Goal: Check status: Check status

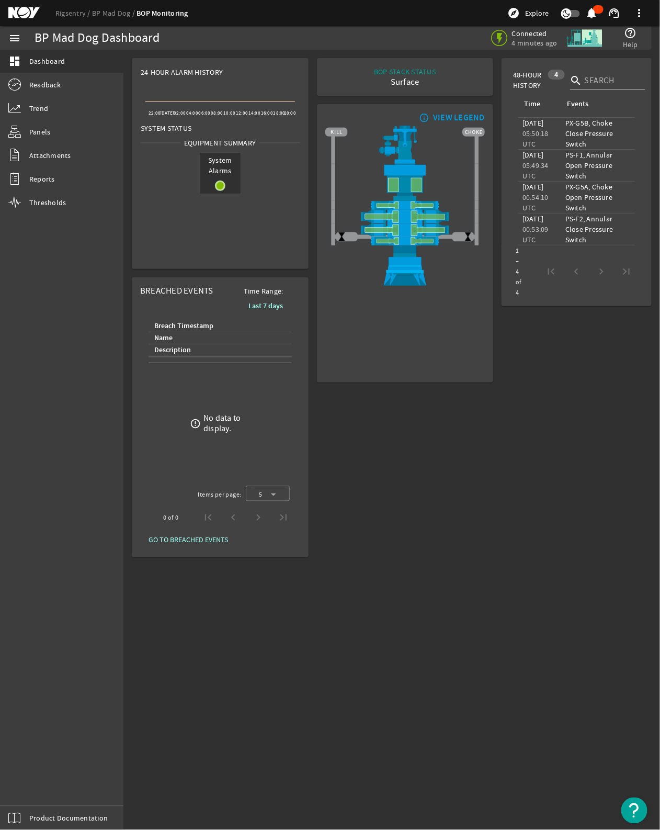
click at [265, 830] on html "Rigsentry BP Mad Dog BOP Monitoring explore Explore notifications support_agent…" at bounding box center [330, 415] width 660 height 830
